Goal: Transaction & Acquisition: Book appointment/travel/reservation

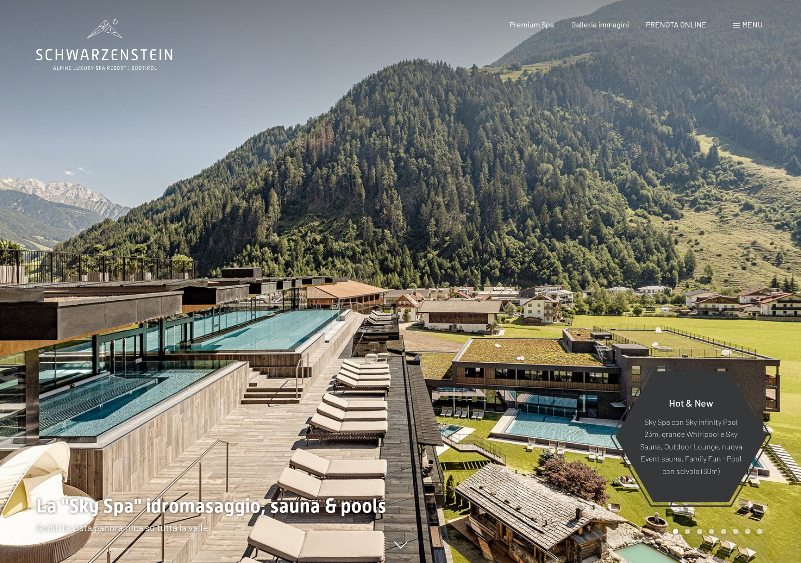
click at [586, 294] on div at bounding box center [601, 281] width 401 height 563
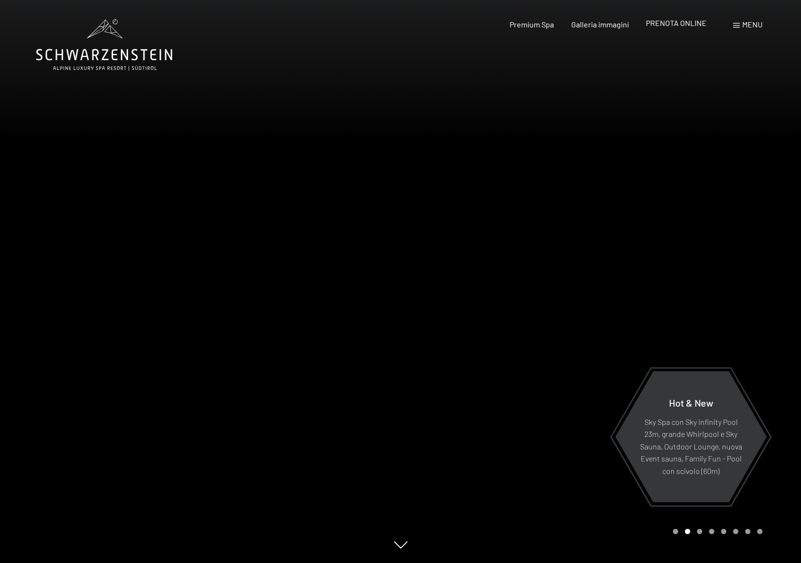
click at [673, 26] on span "PRENOTA ONLINE" at bounding box center [676, 22] width 61 height 9
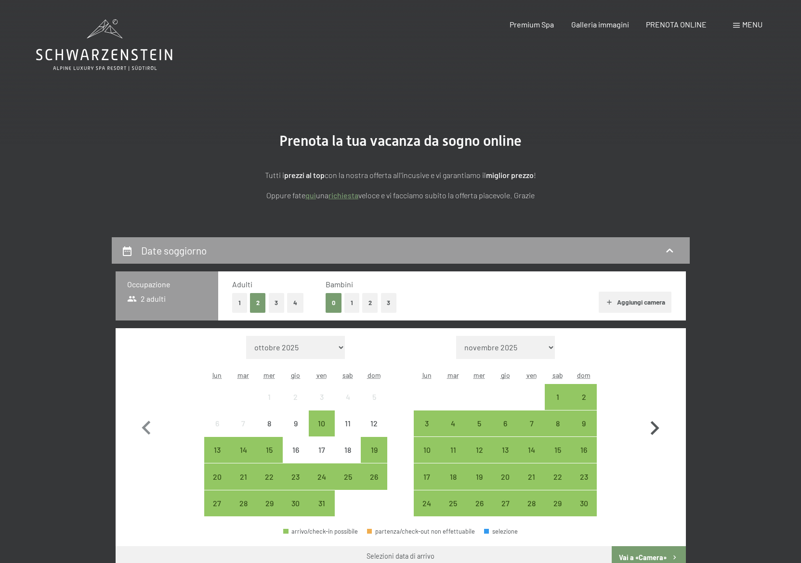
click at [654, 428] on icon "button" at bounding box center [654, 429] width 28 height 28
select select "[DATE]"
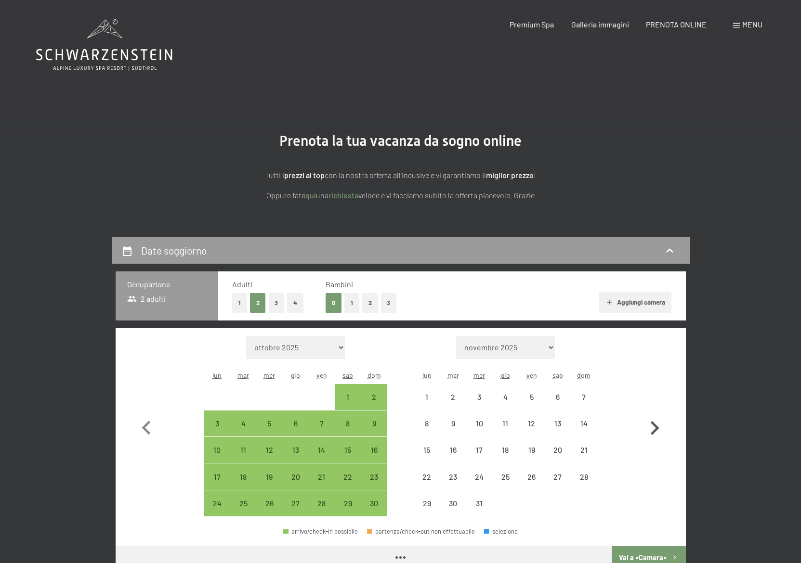
select select "[DATE]"
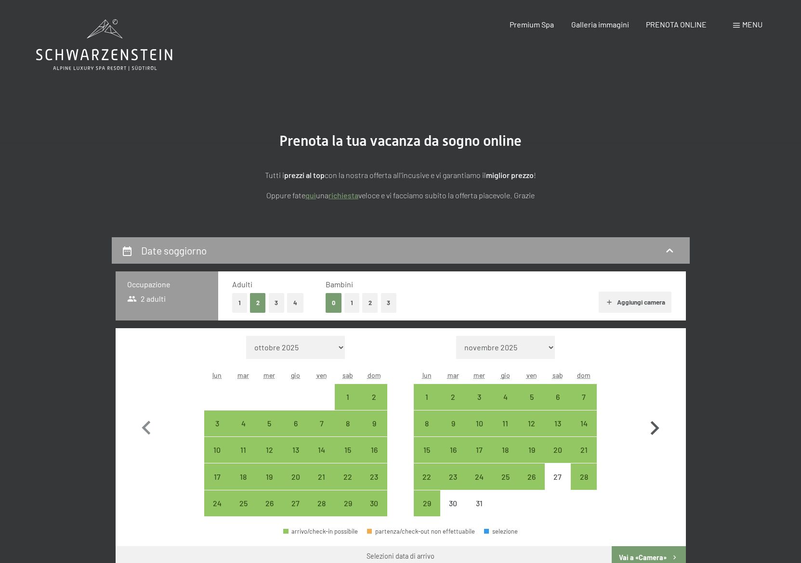
click at [654, 428] on icon "button" at bounding box center [654, 429] width 28 height 28
select select "[DATE]"
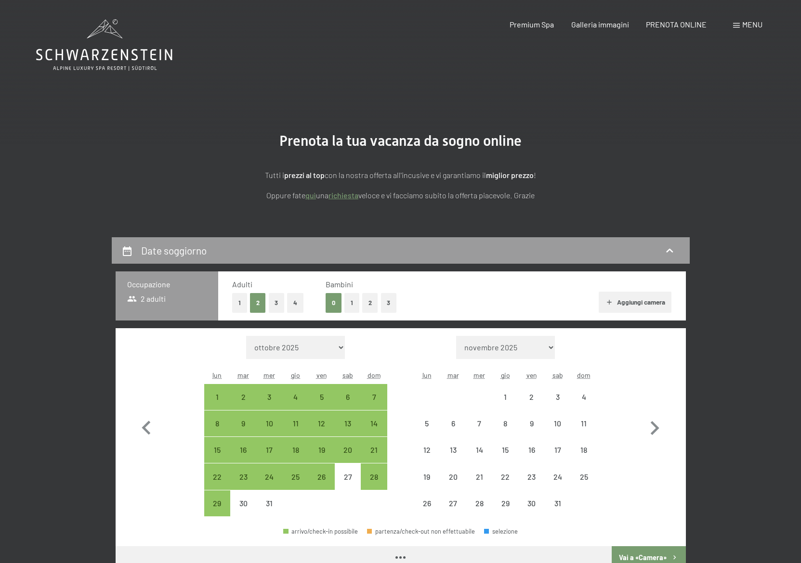
select select "[DATE]"
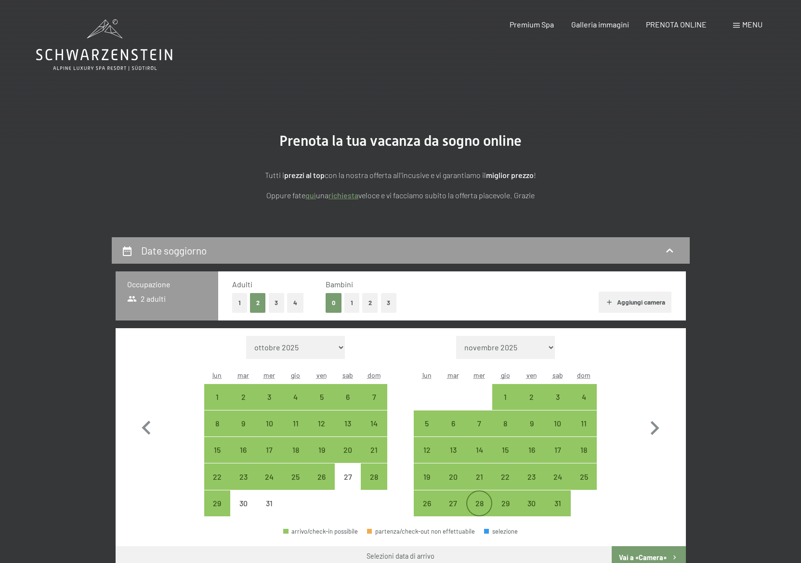
click at [477, 506] on div "28" at bounding box center [479, 512] width 24 height 24
select select "[DATE]"
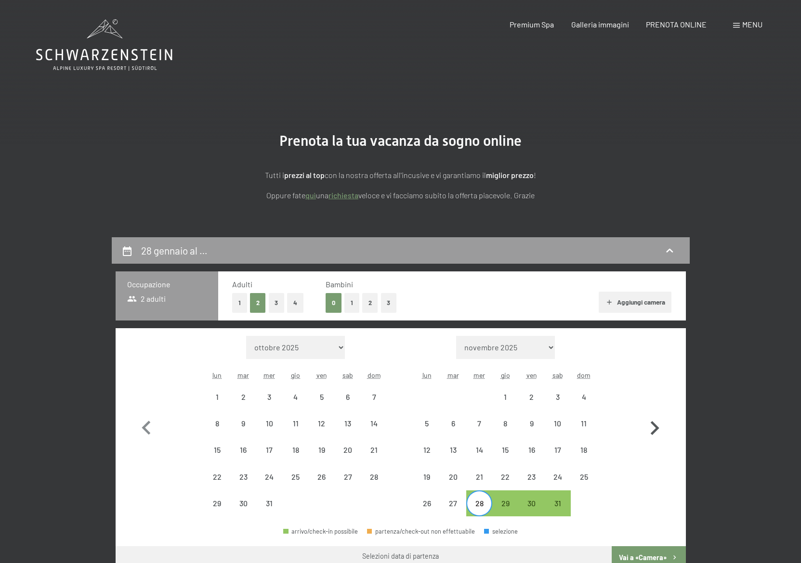
click at [659, 428] on icon "button" at bounding box center [654, 429] width 28 height 28
select select "[DATE]"
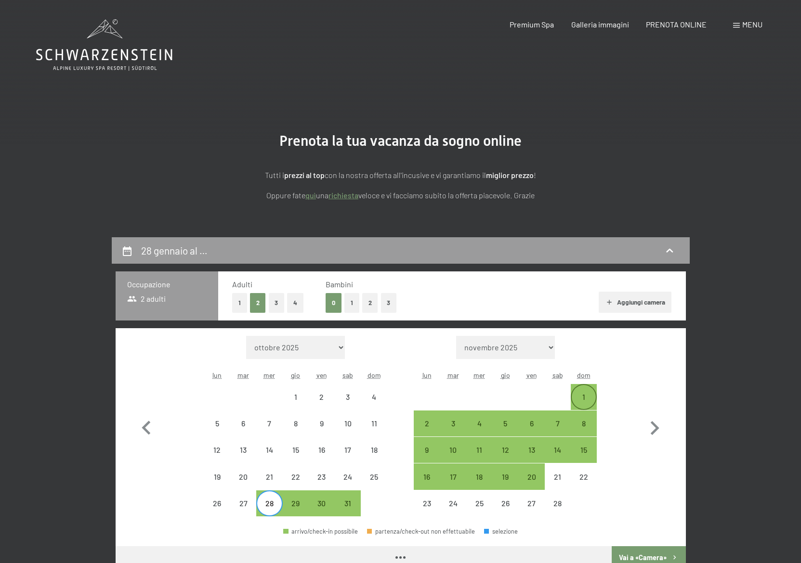
select select "[DATE]"
click at [587, 401] on div "1" at bounding box center [584, 405] width 24 height 24
select select "[DATE]"
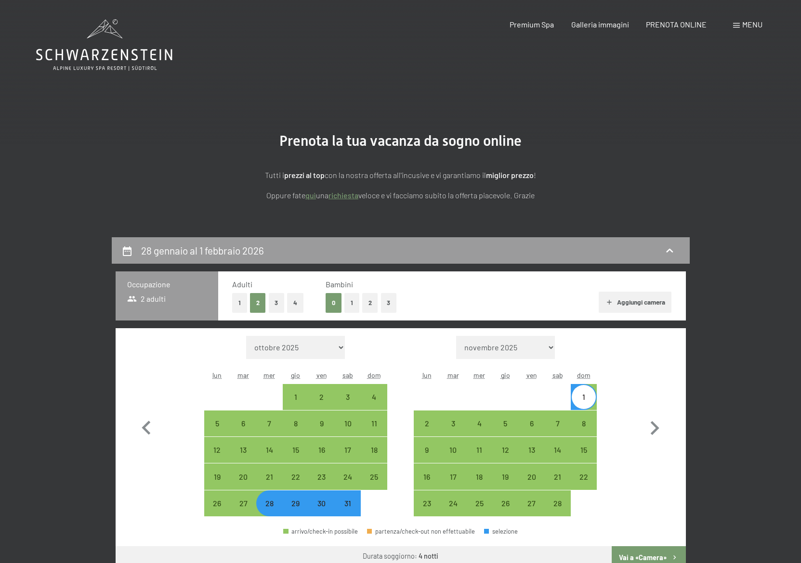
click at [158, 297] on span "2 adulti" at bounding box center [146, 299] width 39 height 11
click at [142, 296] on span "2 adulti" at bounding box center [146, 299] width 39 height 11
click at [354, 306] on span "Consenso marketing*" at bounding box center [344, 310] width 73 height 10
click at [303, 306] on input "Consenso marketing*" at bounding box center [299, 310] width 10 height 10
click at [352, 305] on span "Consenso marketing*" at bounding box center [344, 310] width 73 height 10
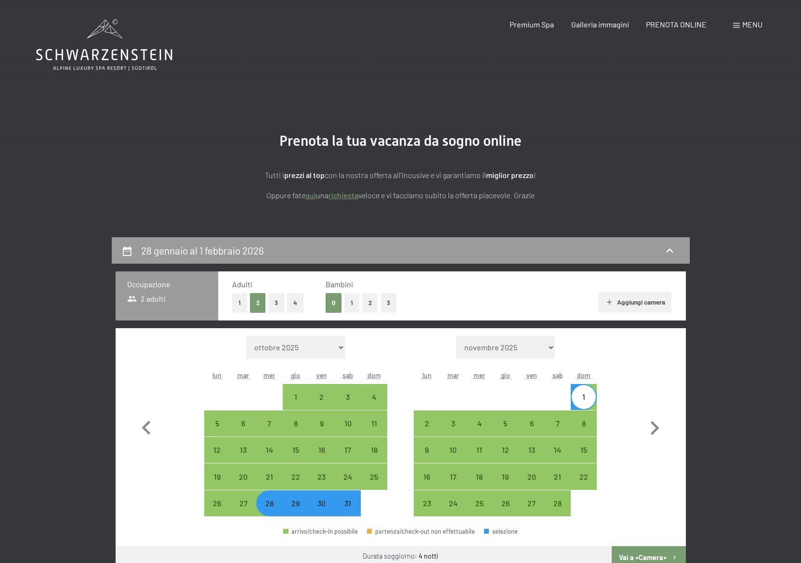
click at [303, 305] on input "Consenso marketing*" at bounding box center [299, 310] width 10 height 10
click at [352, 305] on span "Consenso marketing*" at bounding box center [344, 310] width 73 height 10
click at [303, 305] on input "Consenso marketing*" at bounding box center [299, 310] width 10 height 10
click at [352, 305] on span "Consenso marketing*" at bounding box center [344, 310] width 73 height 10
click at [303, 305] on input "Consenso marketing*" at bounding box center [299, 310] width 10 height 10
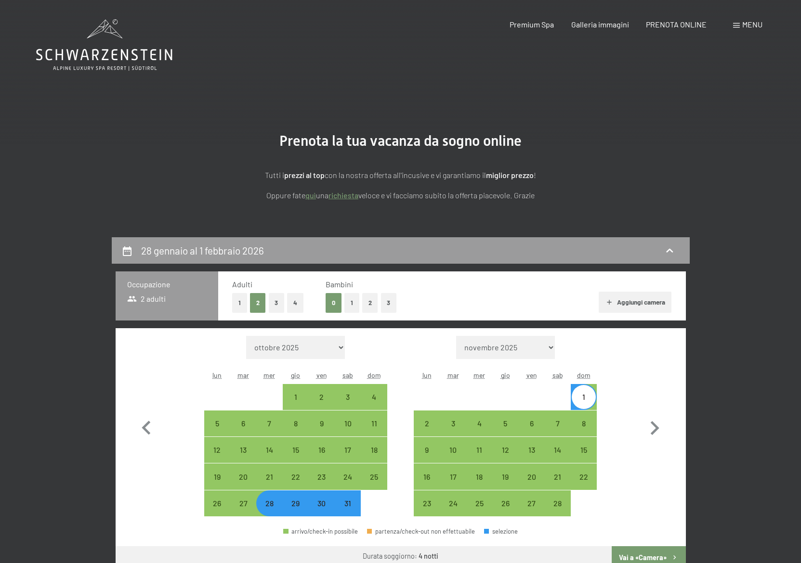
checkbox input "false"
click at [351, 304] on button "1" at bounding box center [351, 303] width 15 height 20
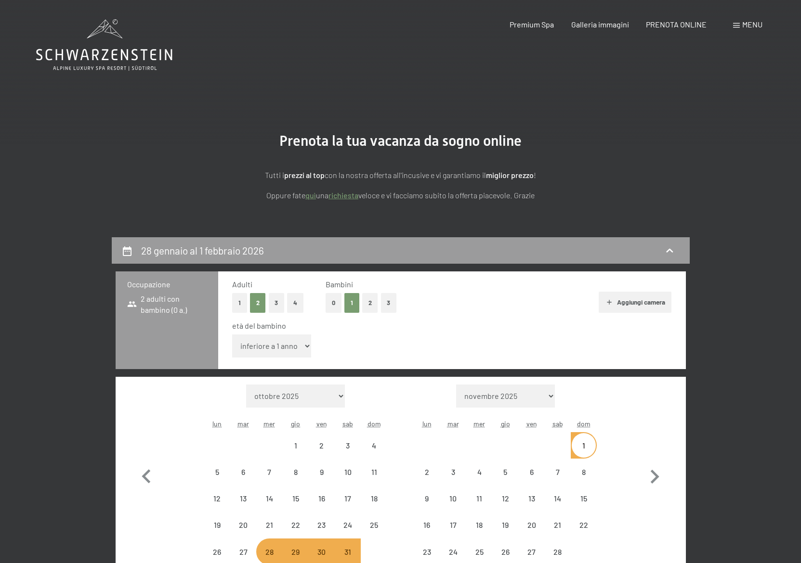
click at [351, 304] on button "1" at bounding box center [351, 303] width 15 height 20
select select "[DATE]"
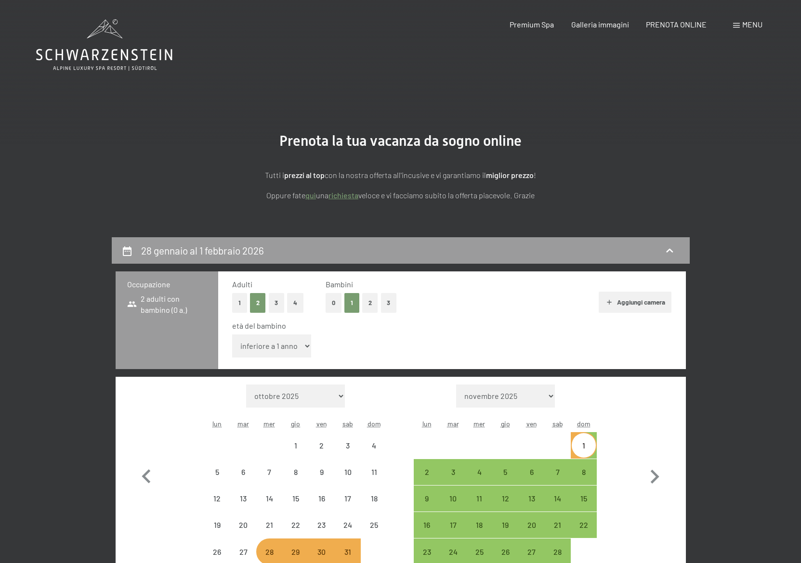
select select "[DATE]"
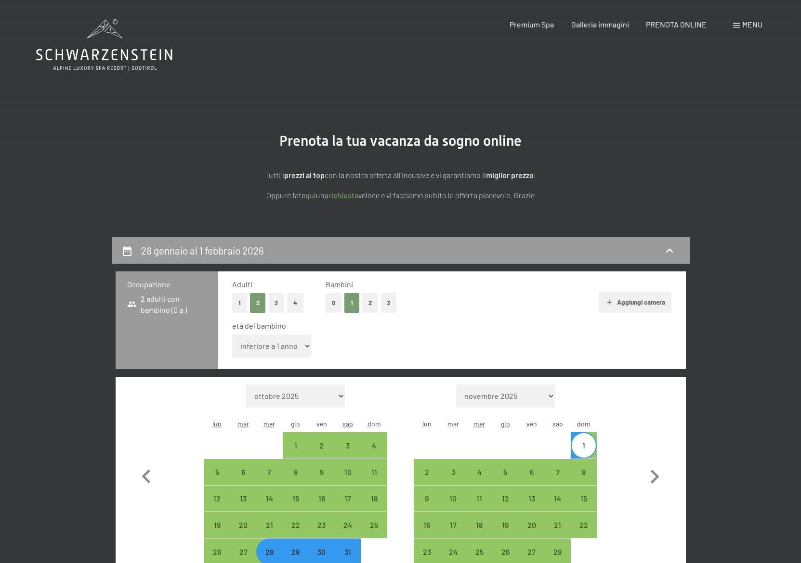
select select "[DATE]"
select select "11"
click at [232, 335] on select "inferiore a 1 anno 1 anno 2 anni 3 anni 4 anni 5 anni 6 anni 7 anni 8 anni 9 an…" at bounding box center [271, 346] width 79 height 23
select select "[DATE]"
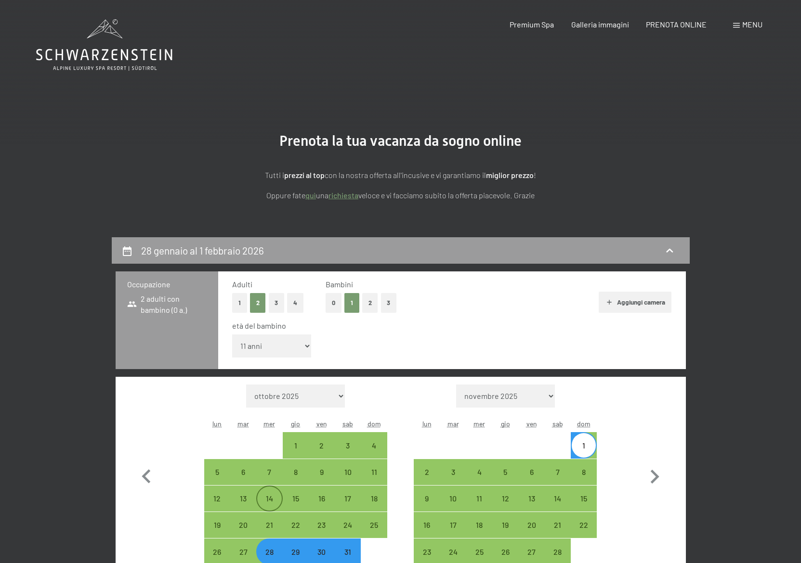
select select "[DATE]"
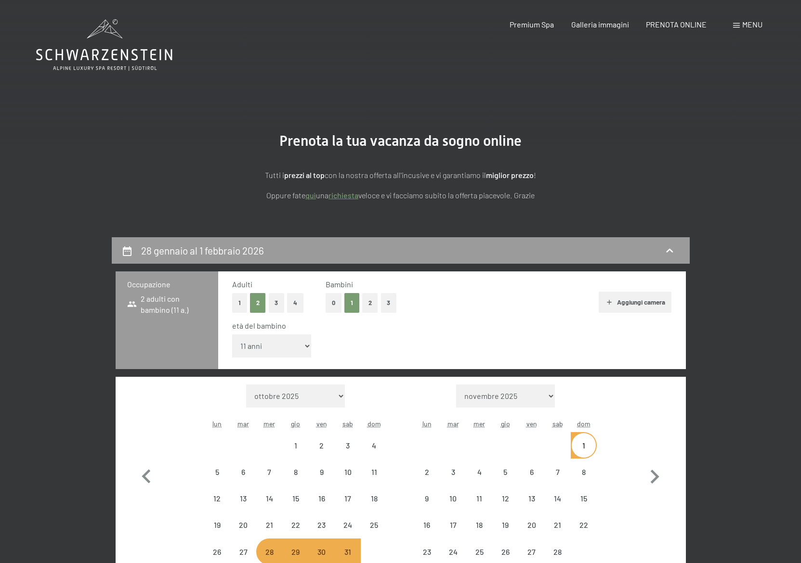
select select "[DATE]"
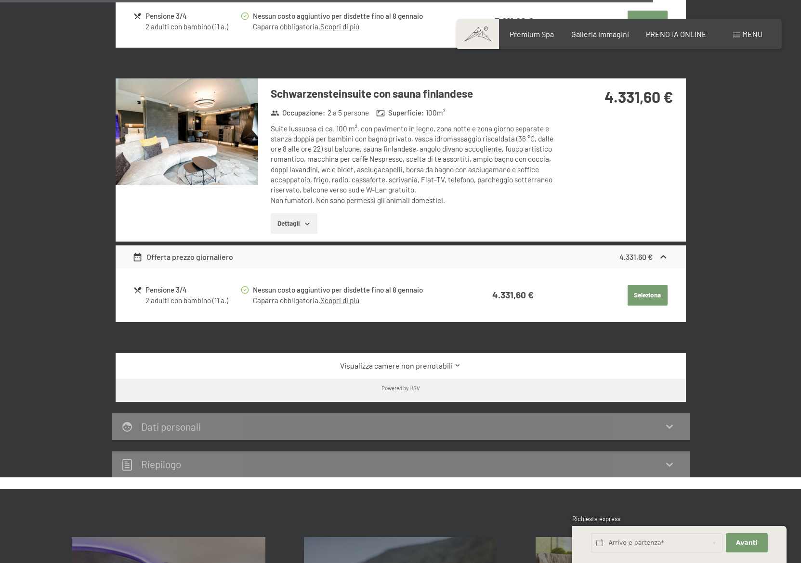
scroll to position [2484, 0]
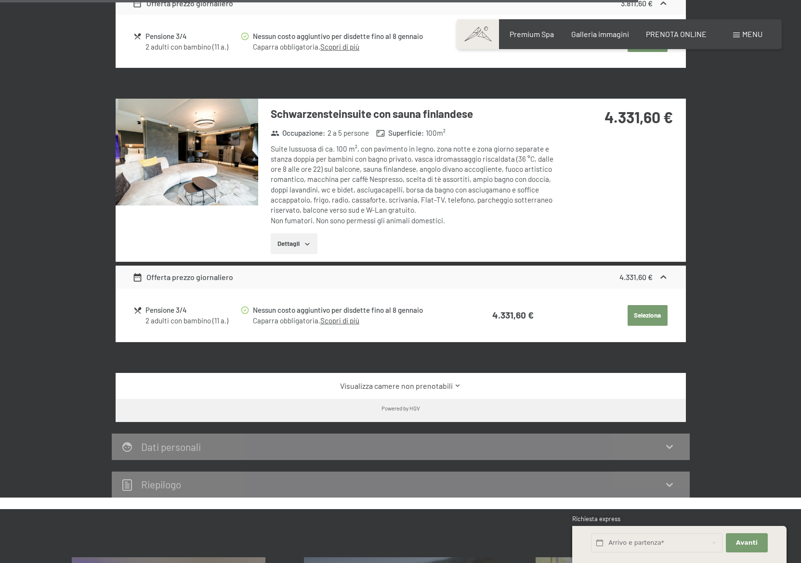
click at [413, 381] on link "Visualizza camere non prenotabili" at bounding box center [400, 386] width 536 height 11
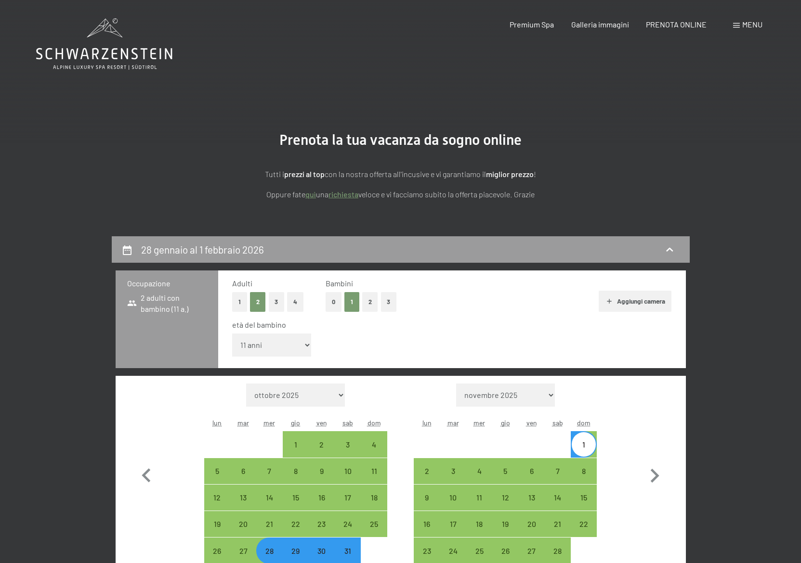
scroll to position [0, 0]
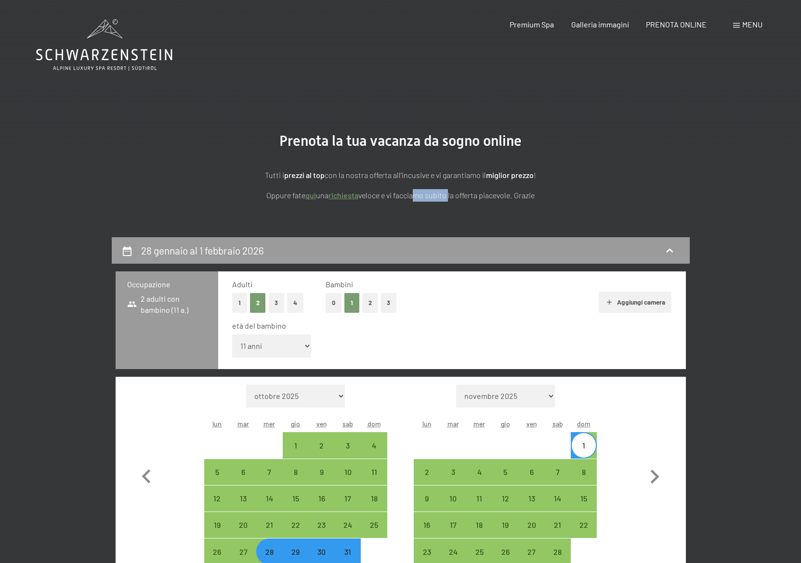
drag, startPoint x: 412, startPoint y: 195, endPoint x: 462, endPoint y: 194, distance: 50.1
click at [454, 193] on p "Oppure fate quì una richiesta veloce e vi facciamo subito la offerta piacevole.…" at bounding box center [400, 195] width 481 height 13
click at [487, 198] on p "Oppure fate quì una richiesta veloce e vi facciamo subito la offerta piacevole.…" at bounding box center [400, 195] width 481 height 13
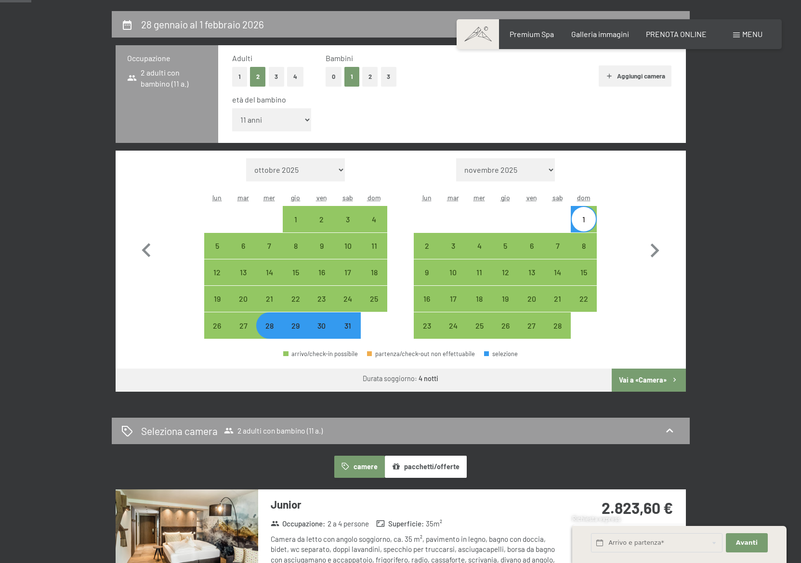
scroll to position [231, 0]
